Goal: Task Accomplishment & Management: Manage account settings

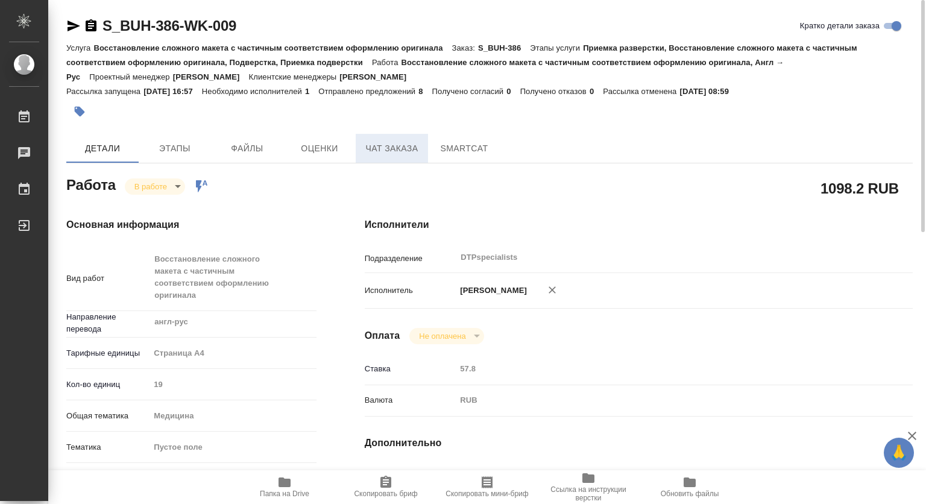
click at [411, 149] on span "Чат заказа" at bounding box center [392, 148] width 58 height 15
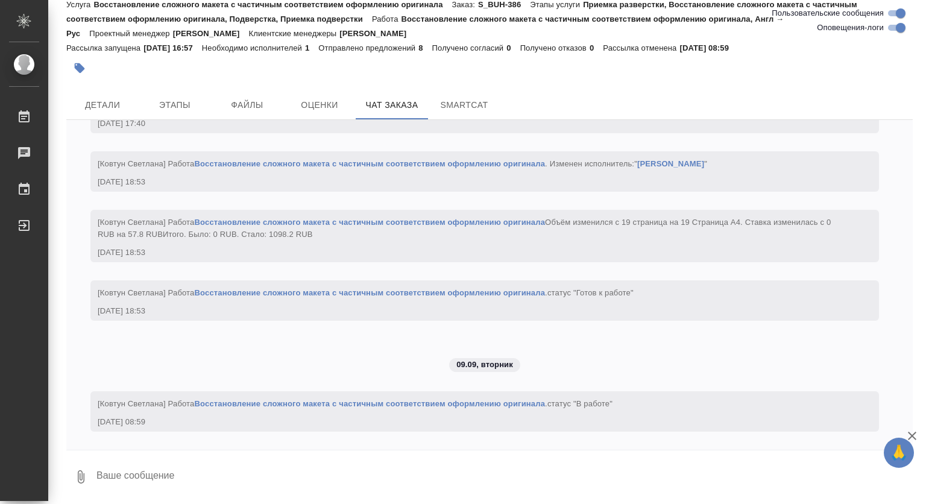
scroll to position [3916, 0]
click at [104, 105] on span "Детали" at bounding box center [103, 105] width 58 height 15
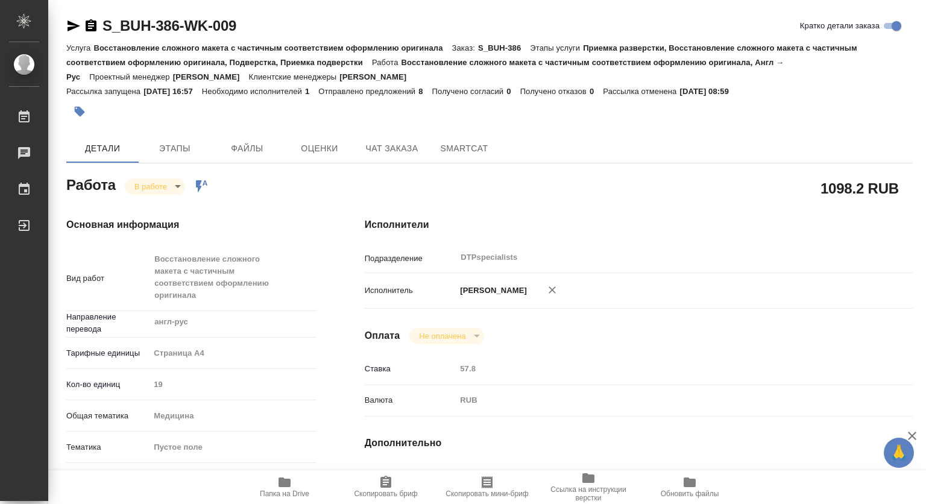
type textarea "x"
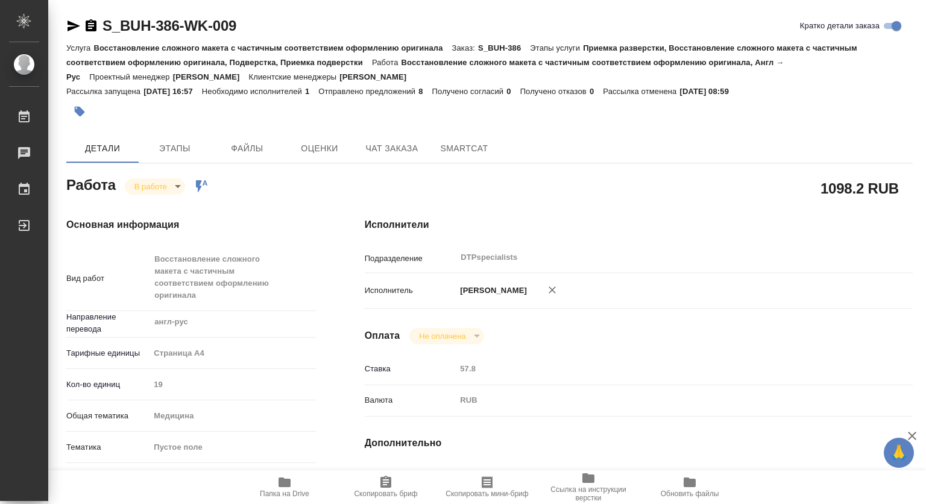
type textarea "x"
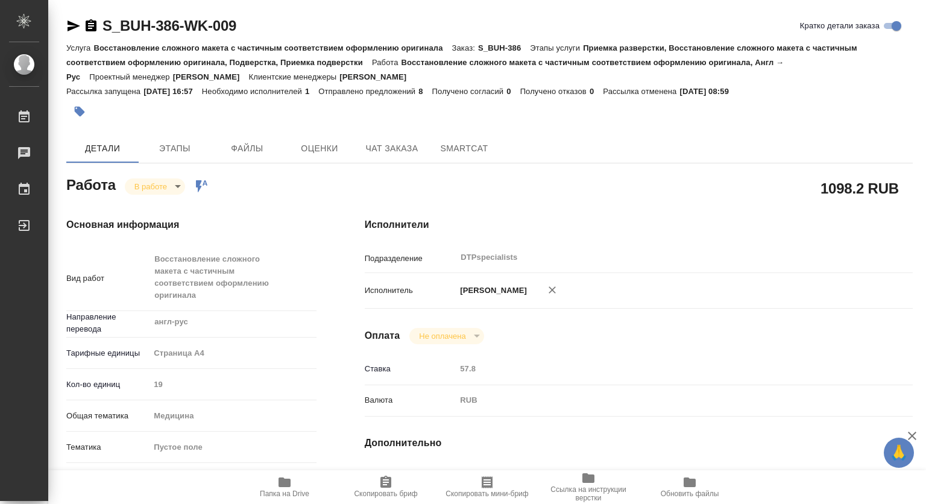
type textarea "x"
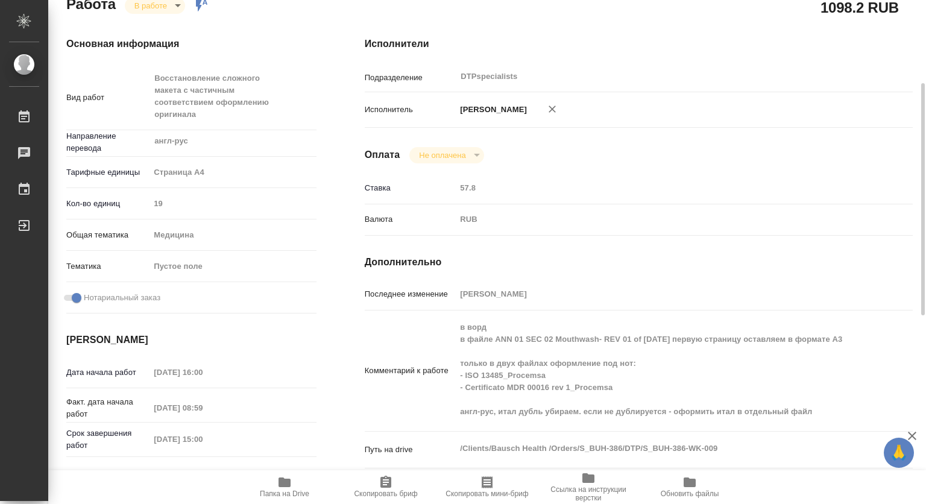
scroll to position [241, 0]
